Goal: Information Seeking & Learning: Understand process/instructions

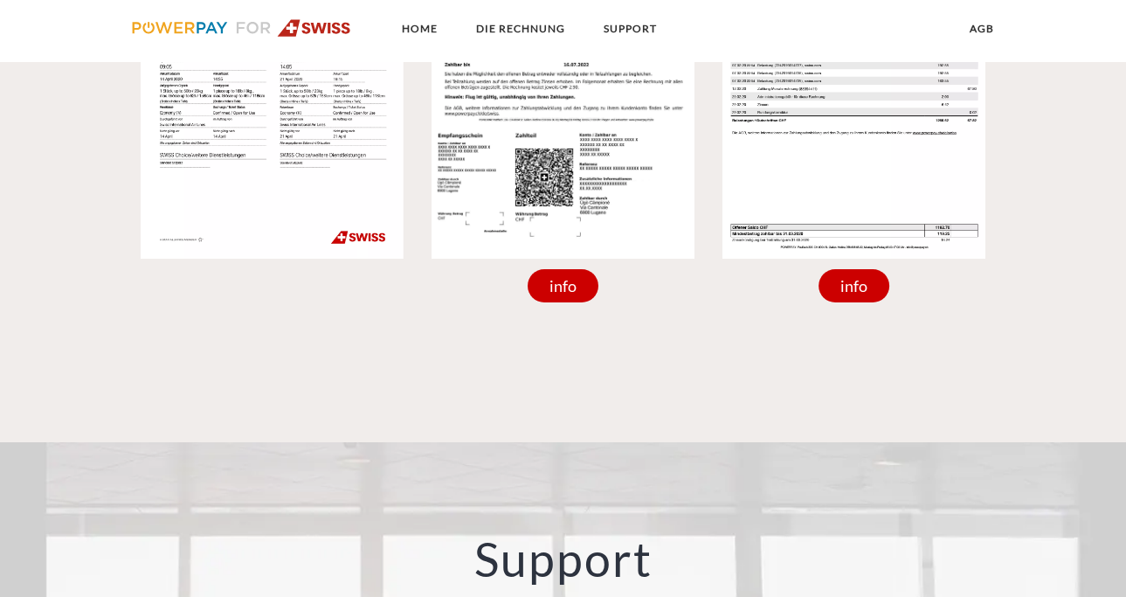
scroll to position [1548, 0]
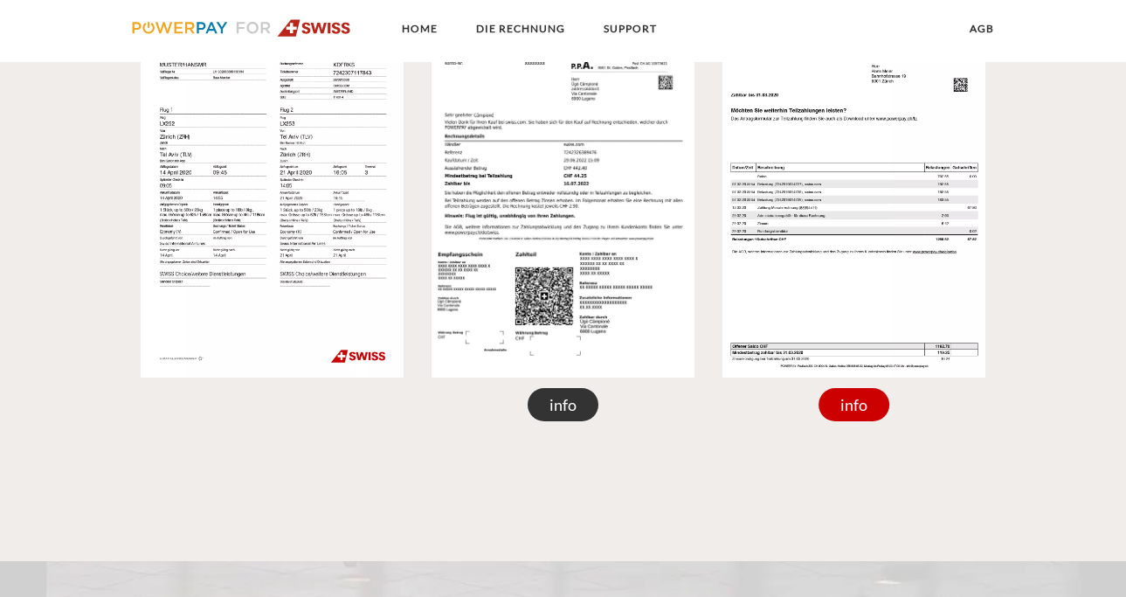
click at [572, 400] on div "info" at bounding box center [564, 404] width 72 height 33
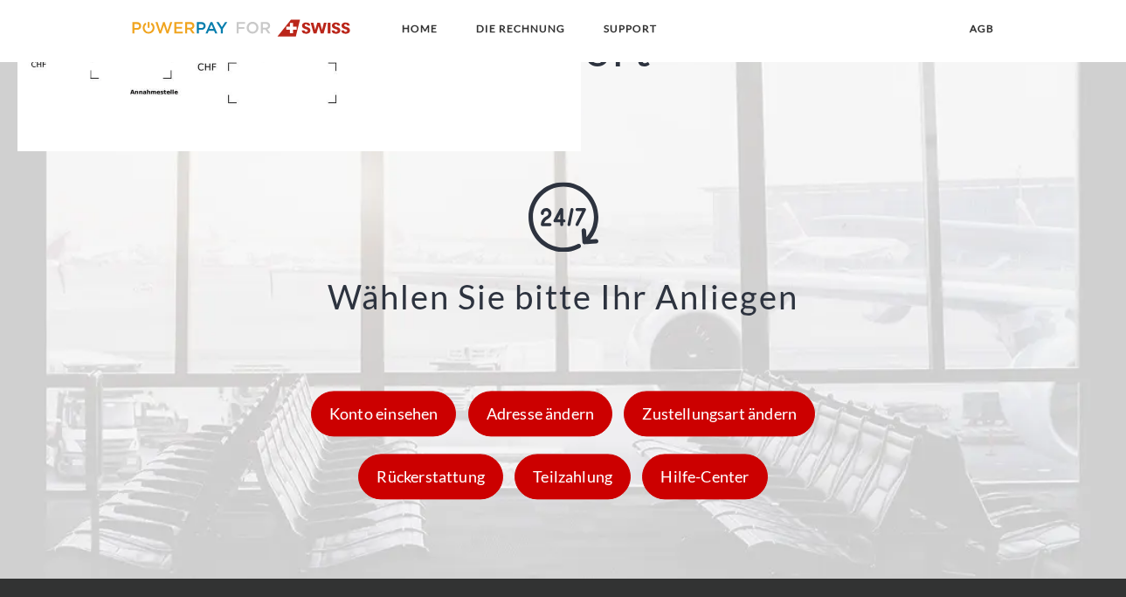
scroll to position [2420, 0]
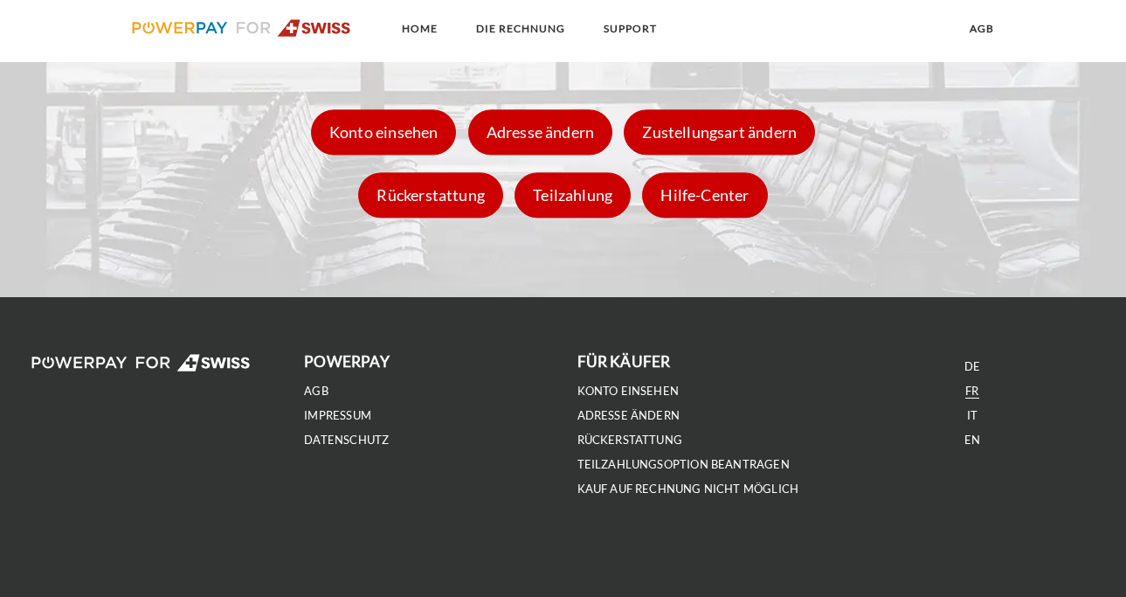
click at [967, 387] on link "FR" at bounding box center [971, 390] width 13 height 15
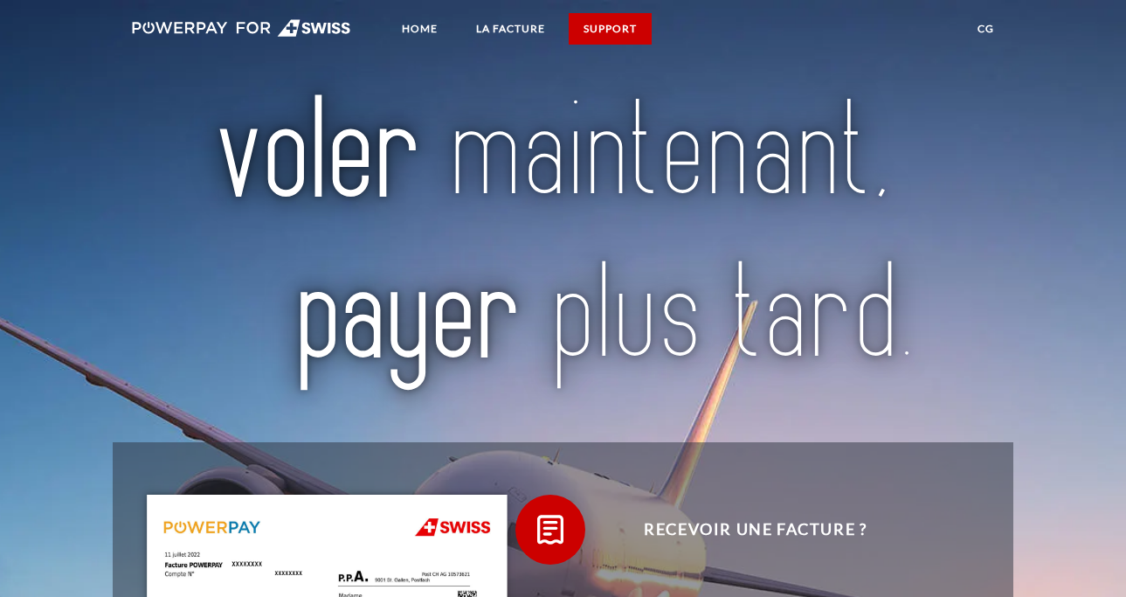
click at [620, 26] on link "SUPPORT" at bounding box center [610, 28] width 83 height 31
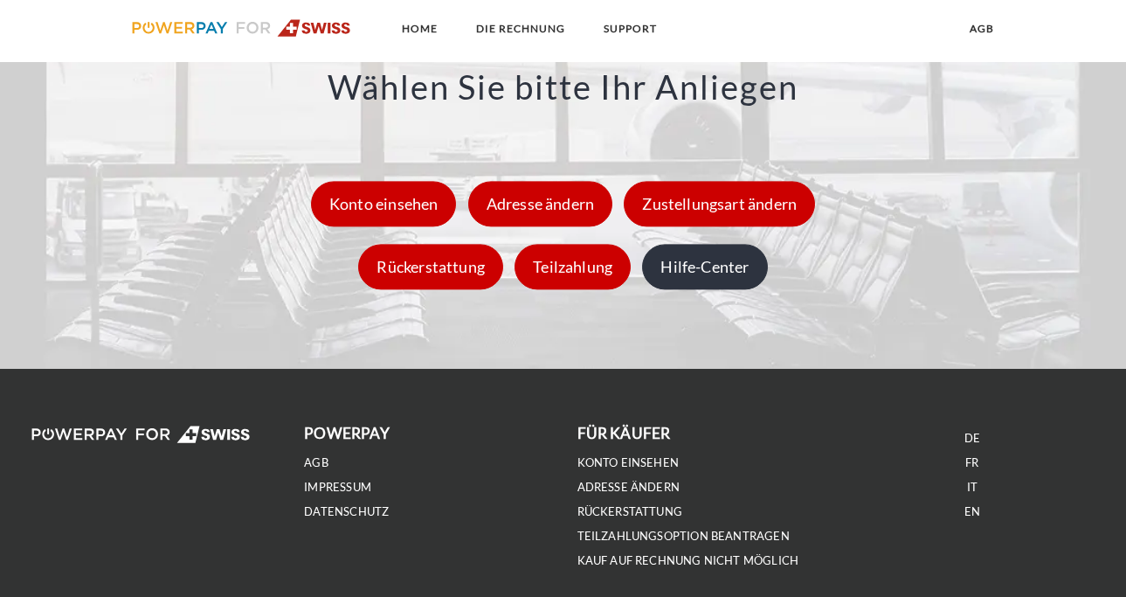
scroll to position [2460, 0]
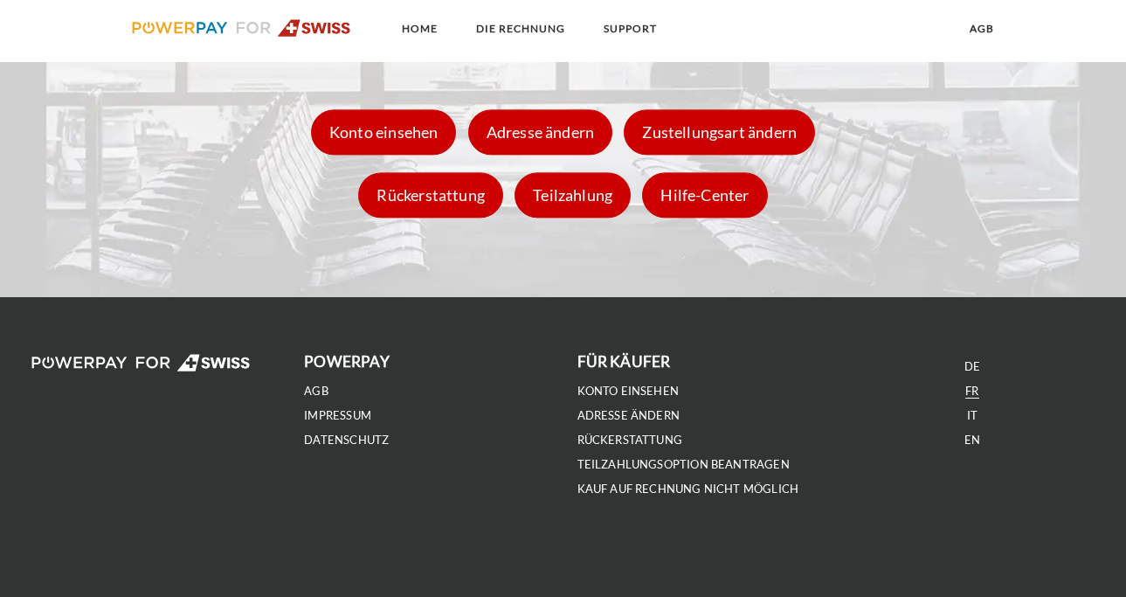
click at [972, 396] on link "FR" at bounding box center [971, 390] width 13 height 15
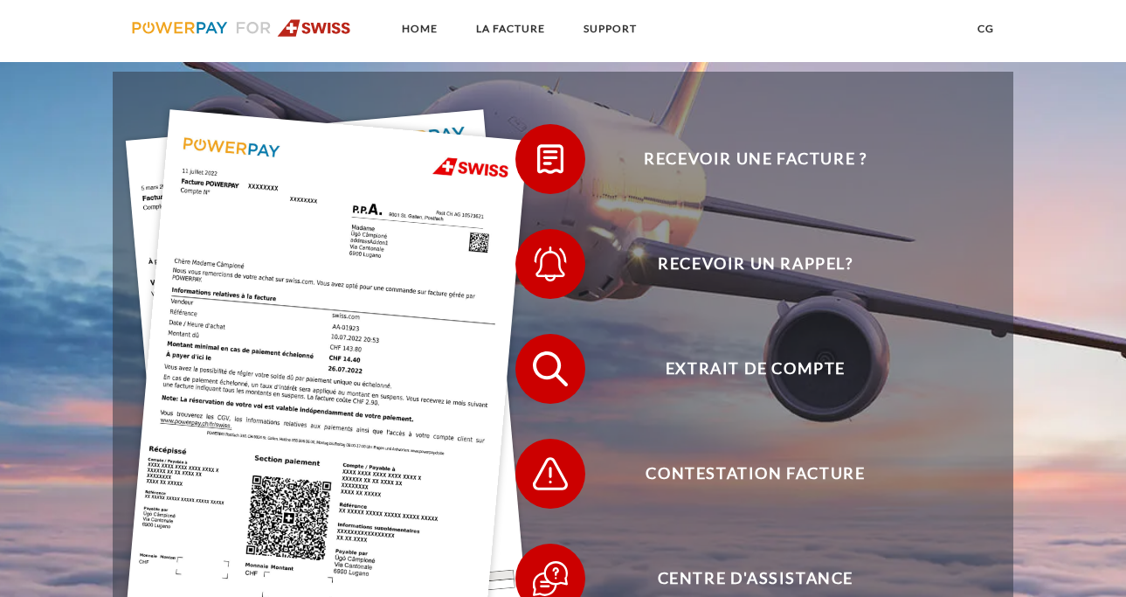
scroll to position [342, 0]
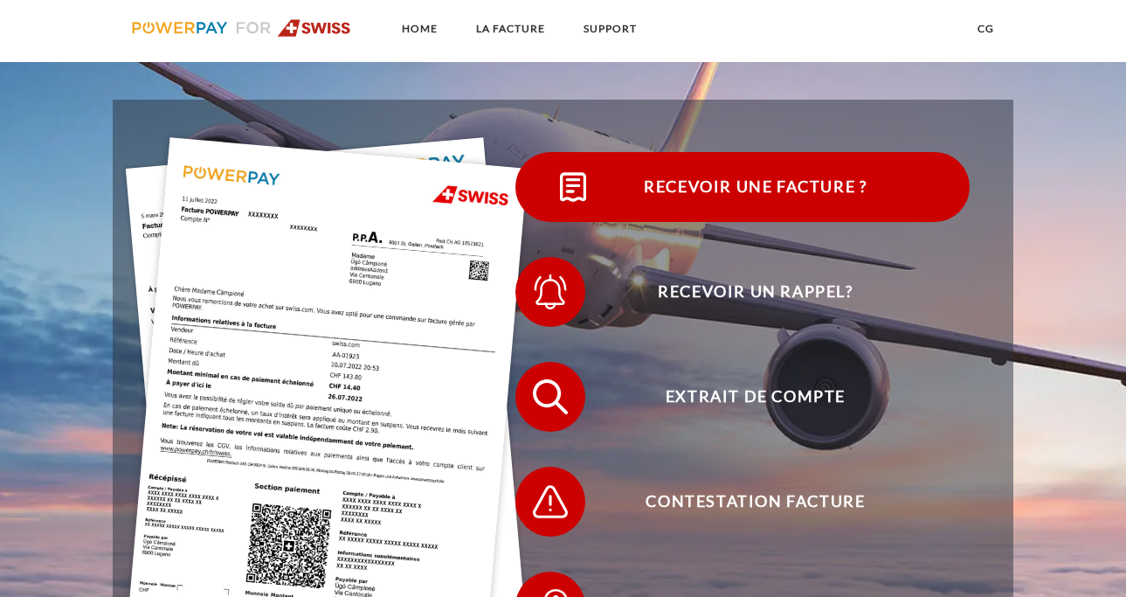
click at [731, 192] on span "Recevoir une facture ?" at bounding box center [756, 187] width 428 height 70
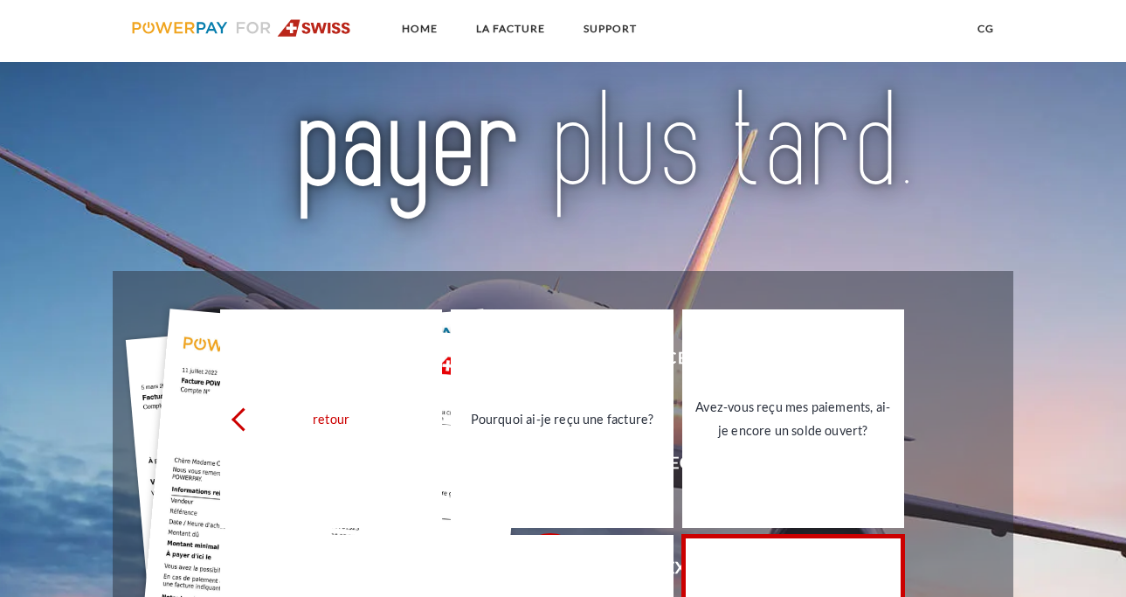
scroll to position [0, 0]
